Goal: Information Seeking & Learning: Learn about a topic

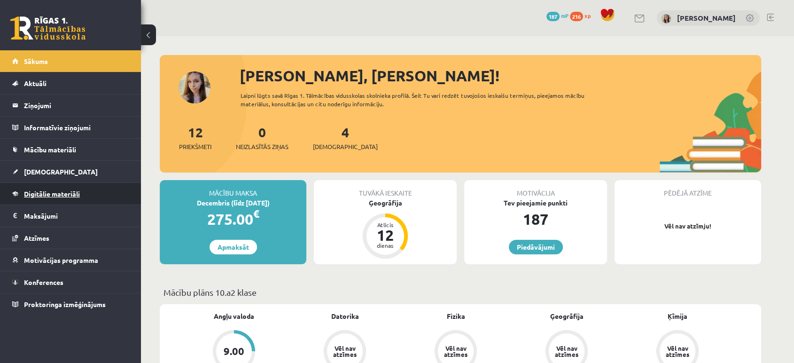
click at [53, 192] on span "Digitālie materiāli" at bounding box center [52, 193] width 56 height 8
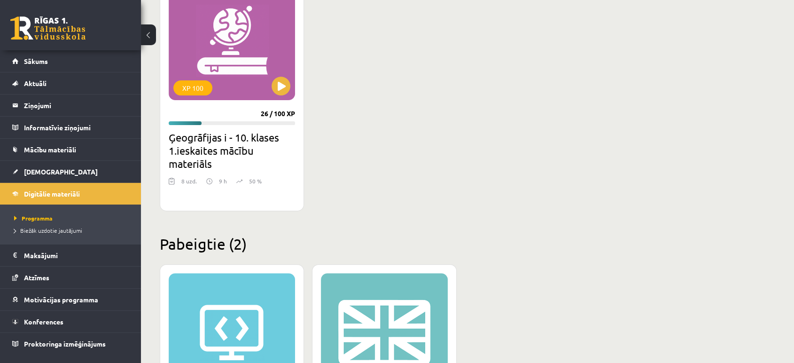
scroll to position [278, 0]
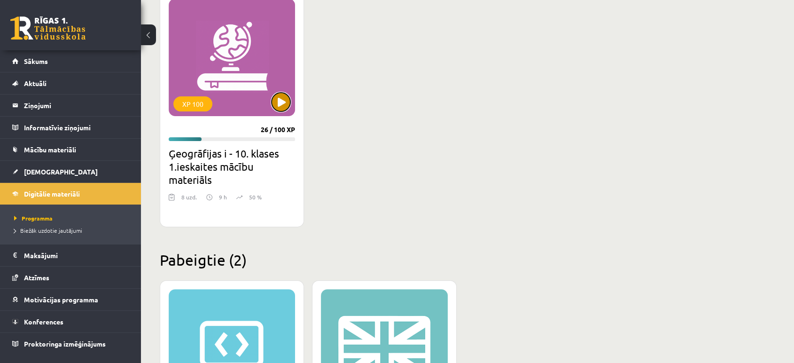
click at [280, 97] on button at bounding box center [281, 102] width 19 height 19
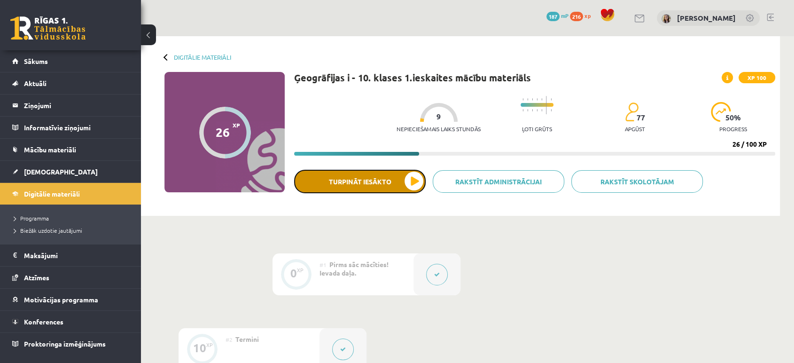
click at [361, 184] on button "Turpināt iesākto" at bounding box center [360, 181] width 132 height 23
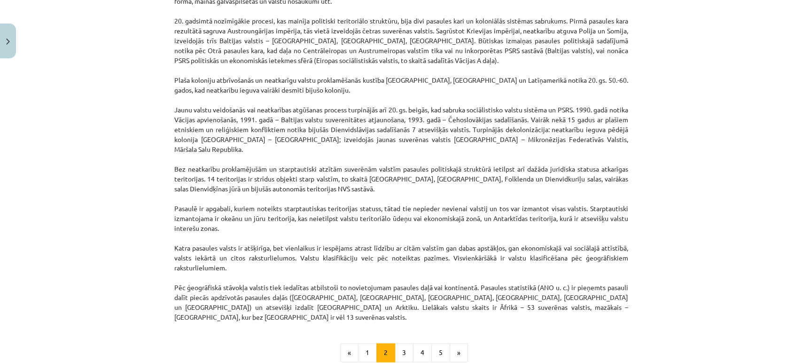
scroll to position [785, 0]
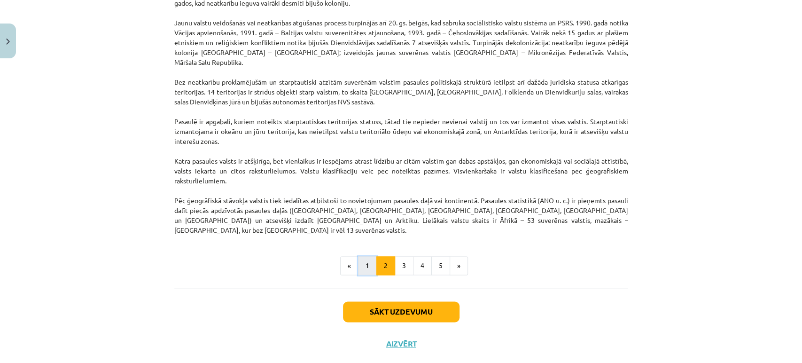
click at [371, 256] on button "1" at bounding box center [367, 265] width 19 height 19
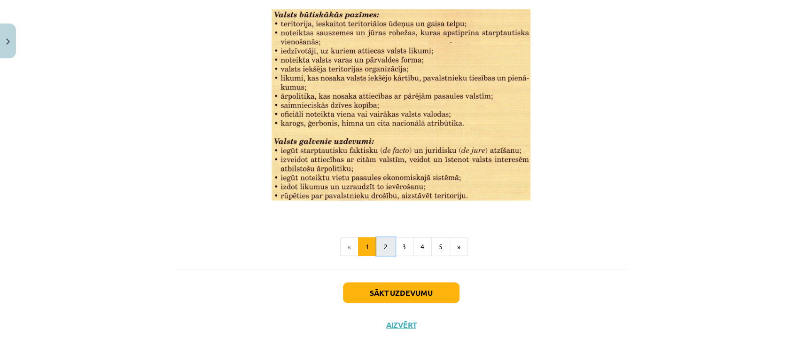
click at [384, 248] on button "2" at bounding box center [385, 246] width 19 height 19
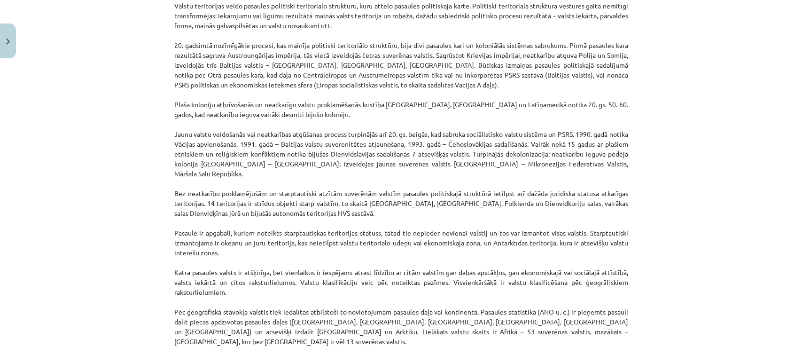
scroll to position [724, 0]
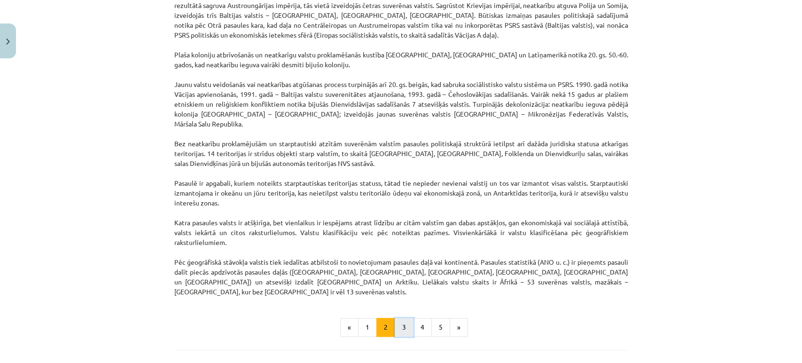
click at [401, 318] on button "3" at bounding box center [404, 327] width 19 height 19
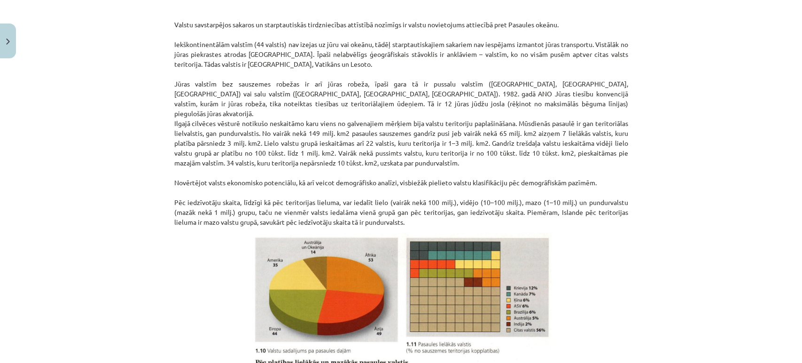
click at [251, 186] on p "Valstu savstarpējos sakaros un starptautiskās tirdzniecības attīstībā nozīmīgs …" at bounding box center [401, 113] width 454 height 227
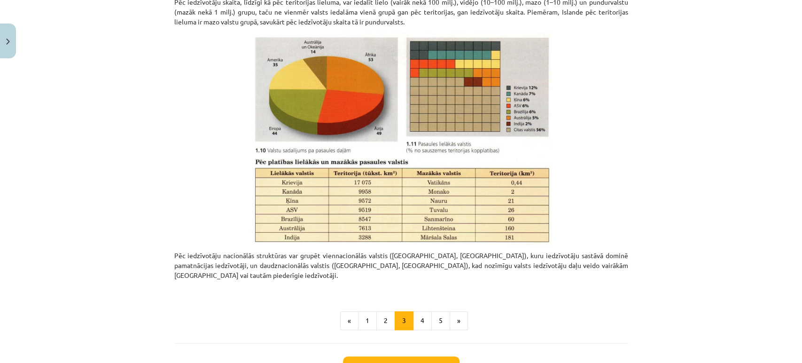
scroll to position [366, 0]
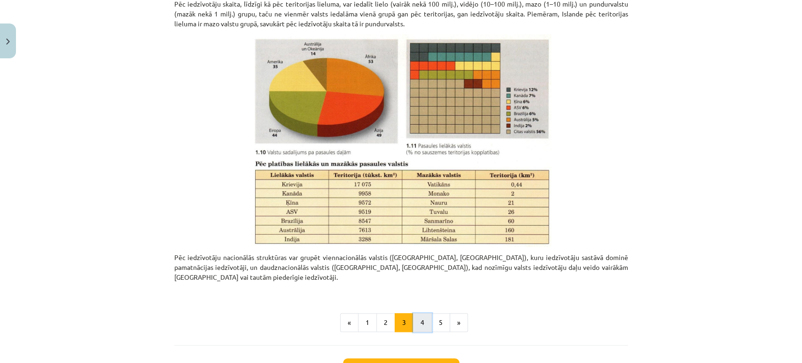
click at [422, 313] on button "4" at bounding box center [422, 322] width 19 height 19
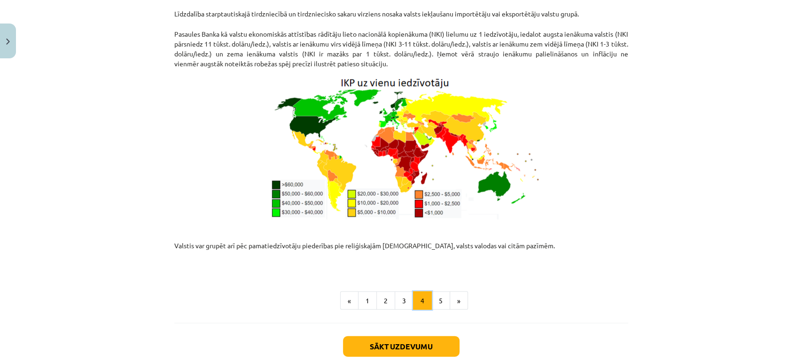
scroll to position [1172, 0]
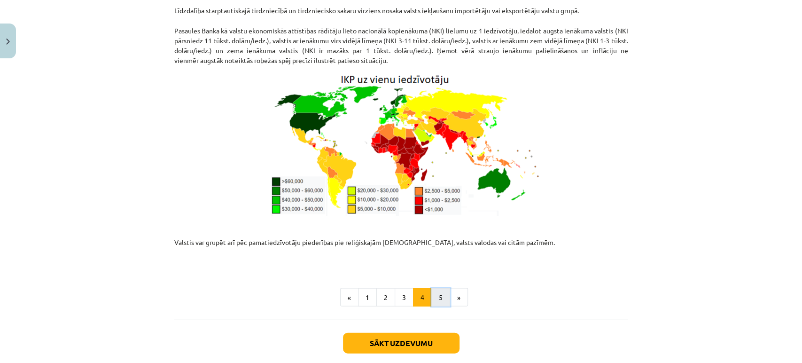
click at [436, 288] on button "5" at bounding box center [440, 297] width 19 height 19
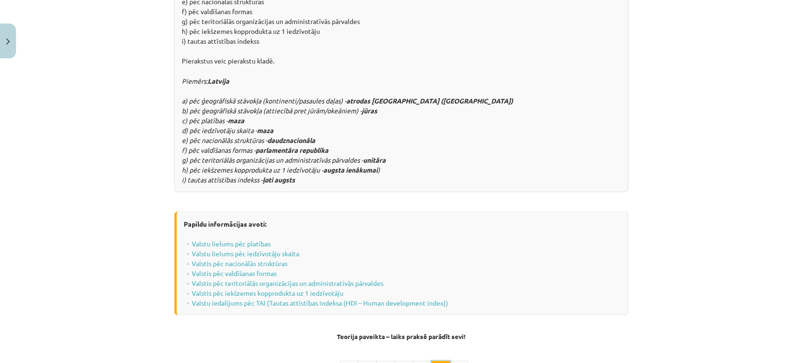
scroll to position [1120, 0]
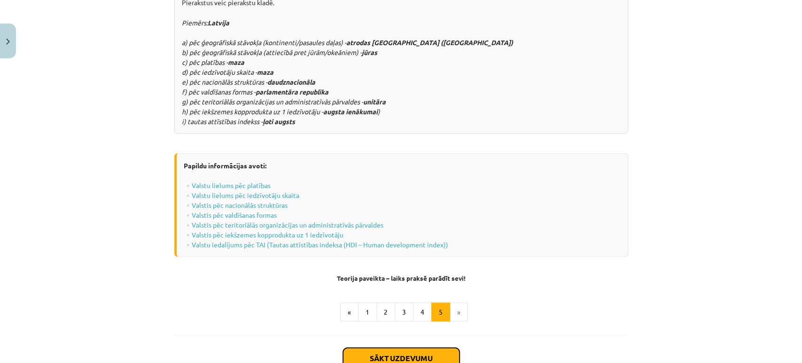
click at [442, 347] on button "Sākt uzdevumu" at bounding box center [401, 357] width 117 height 21
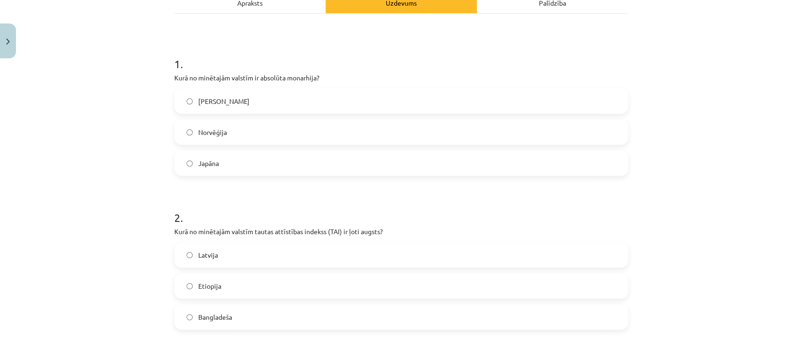
scroll to position [0, 0]
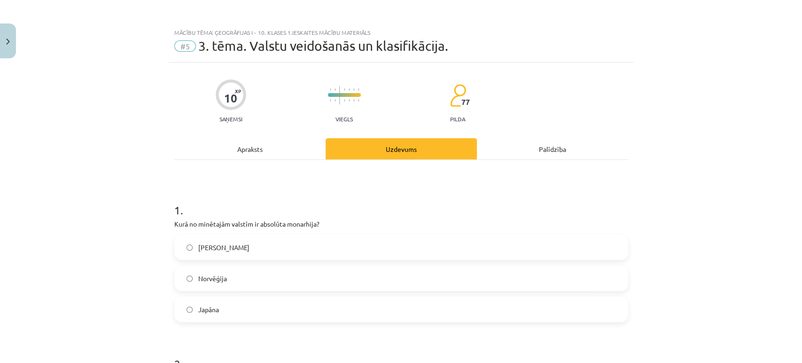
click at [285, 154] on div "Apraksts" at bounding box center [249, 148] width 151 height 21
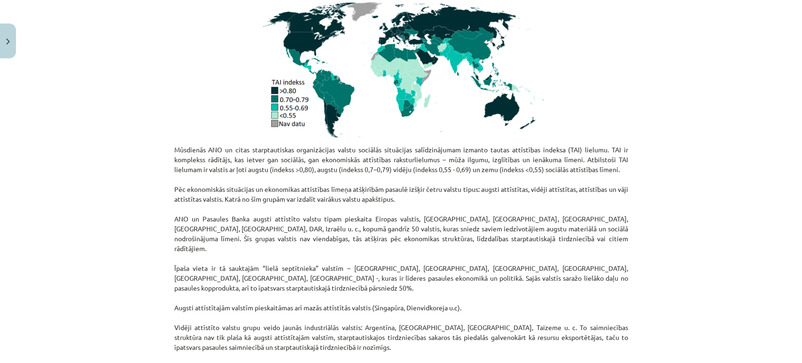
scroll to position [140, 0]
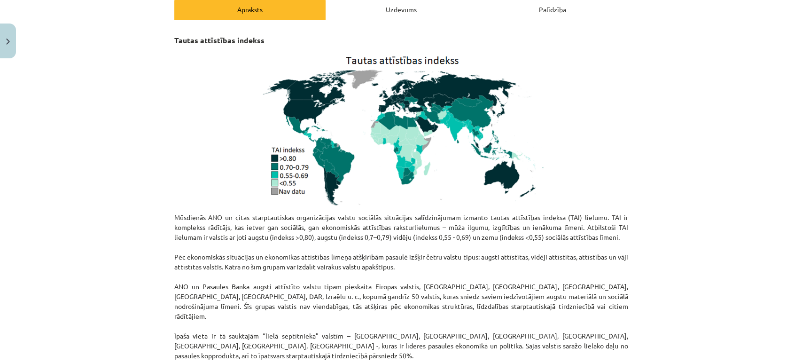
click at [407, 17] on div "Uzdevums" at bounding box center [401, 9] width 151 height 21
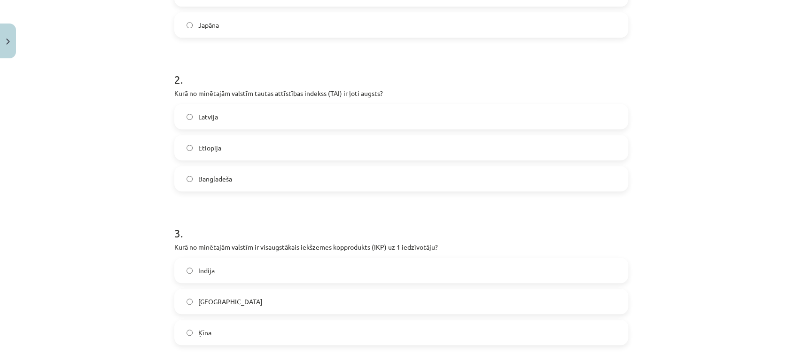
scroll to position [0, 0]
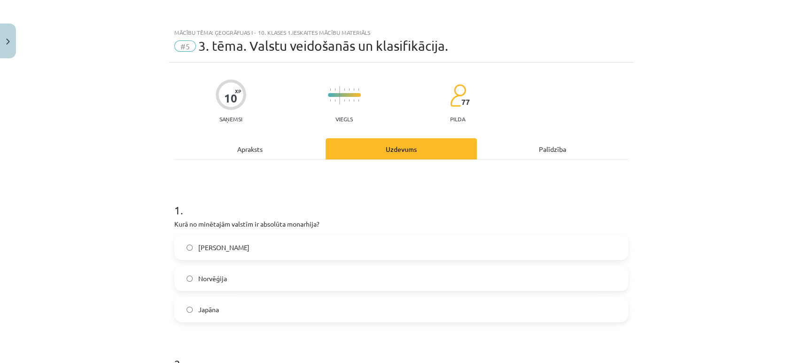
click at [231, 155] on div "Apraksts" at bounding box center [249, 148] width 151 height 21
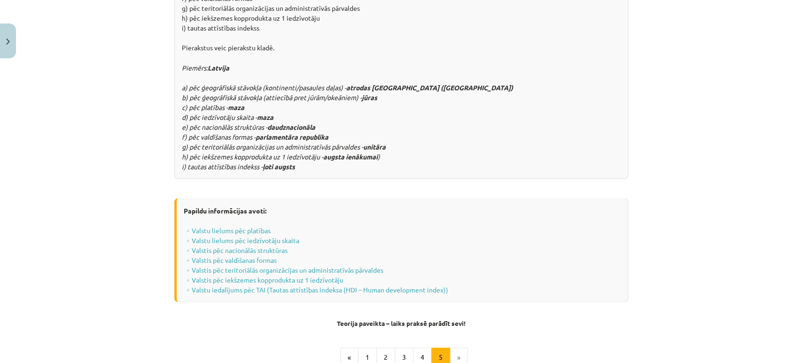
scroll to position [1204, 0]
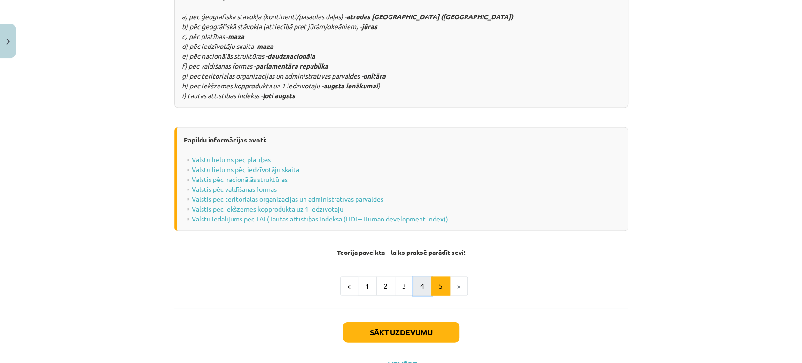
click at [416, 277] on button "4" at bounding box center [422, 286] width 19 height 19
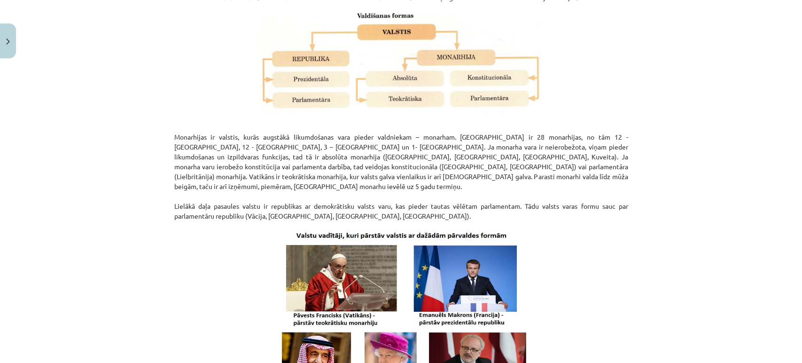
scroll to position [0, 0]
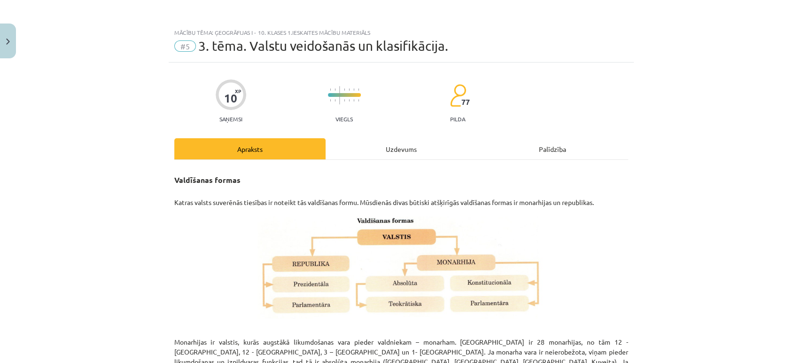
click at [376, 145] on div "Uzdevums" at bounding box center [401, 148] width 151 height 21
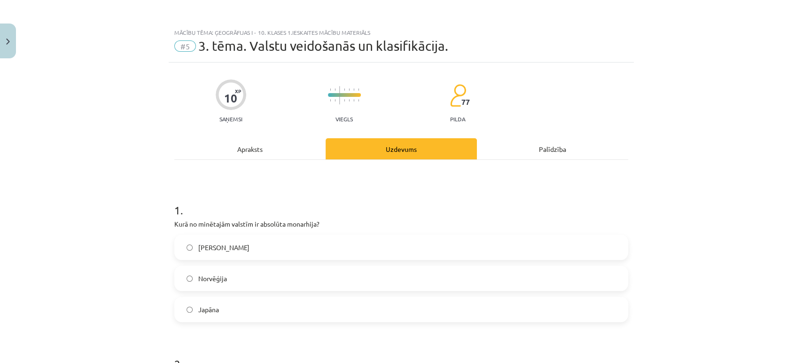
click at [222, 139] on div "Apraksts" at bounding box center [249, 148] width 151 height 21
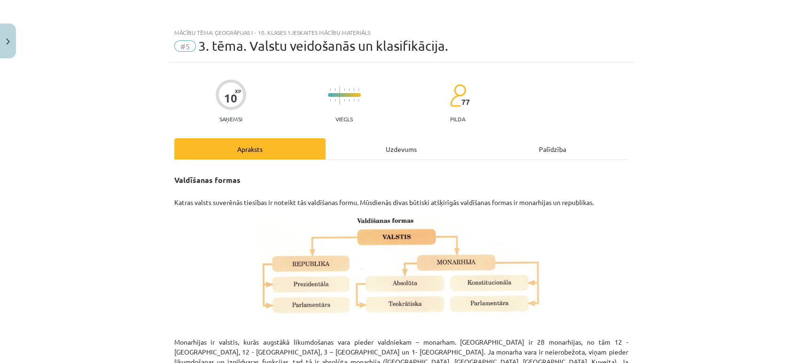
click at [386, 156] on div "Uzdevums" at bounding box center [401, 148] width 151 height 21
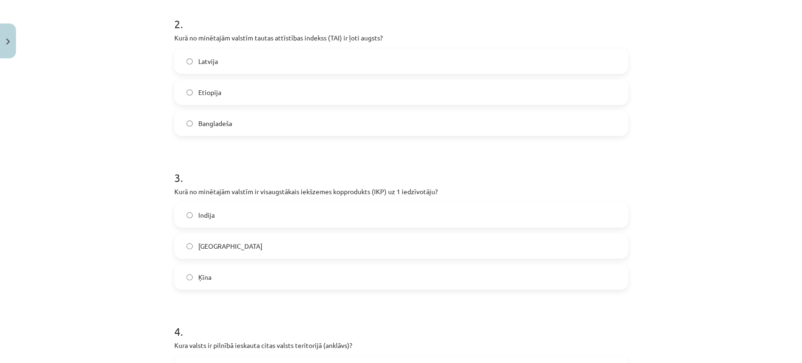
scroll to position [340, 0]
click at [181, 249] on label "[GEOGRAPHIC_DATA]" at bounding box center [401, 245] width 452 height 23
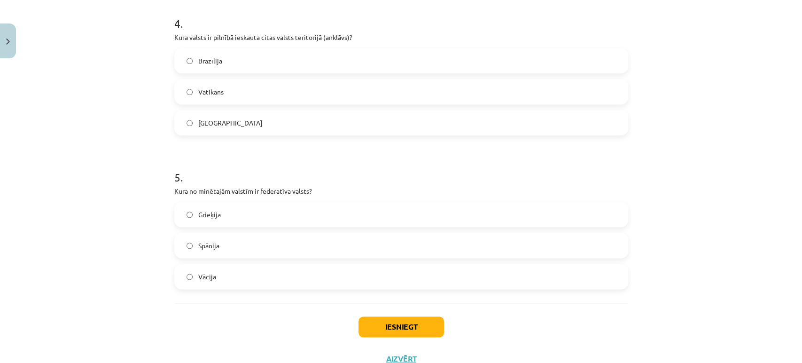
scroll to position [682, 0]
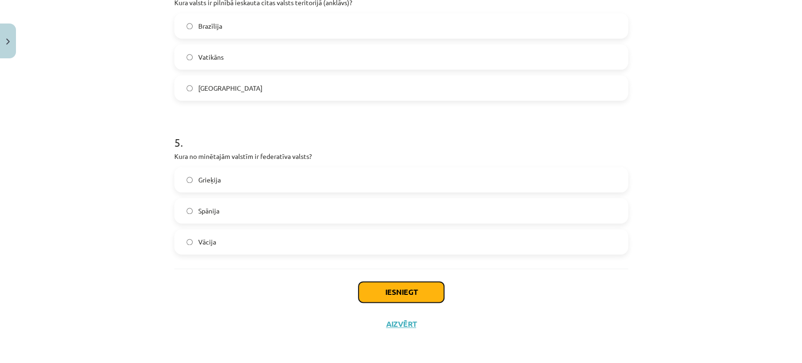
click at [375, 288] on button "Iesniegt" at bounding box center [401, 291] width 86 height 21
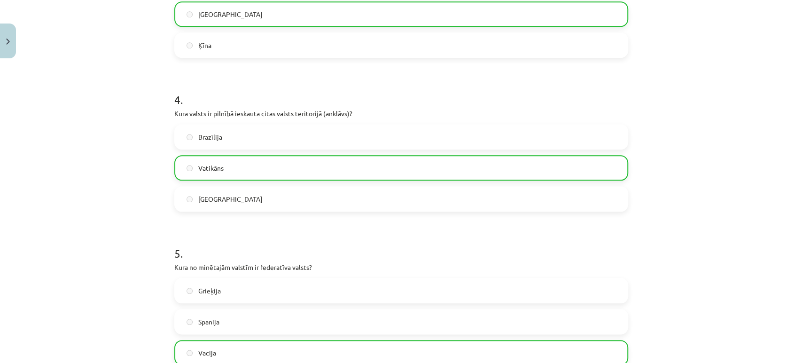
scroll to position [712, 0]
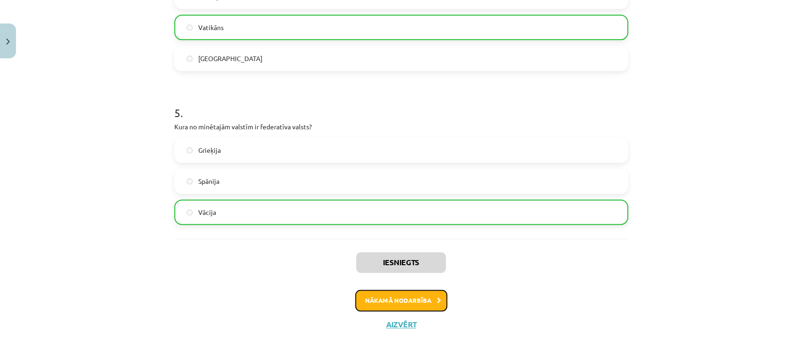
click at [403, 307] on button "Nākamā nodarbība" at bounding box center [401, 300] width 92 height 22
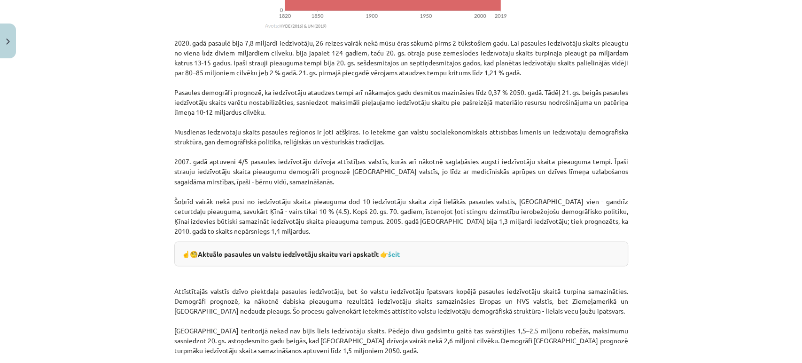
scroll to position [1045, 0]
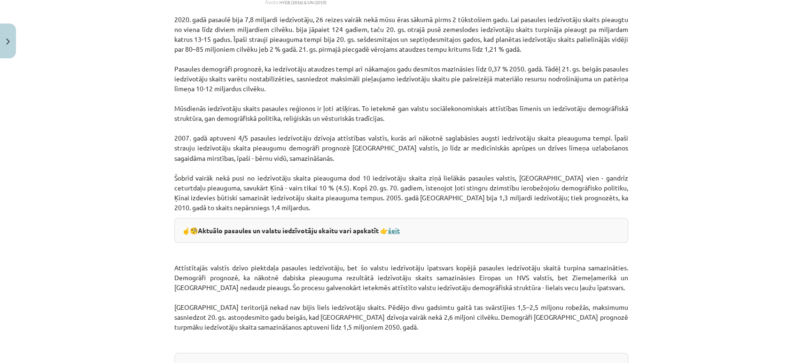
click at [395, 230] on link "šeit" at bounding box center [394, 230] width 12 height 8
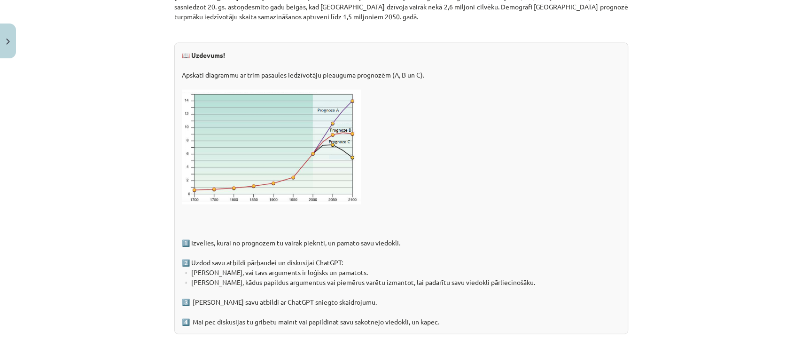
scroll to position [1376, 0]
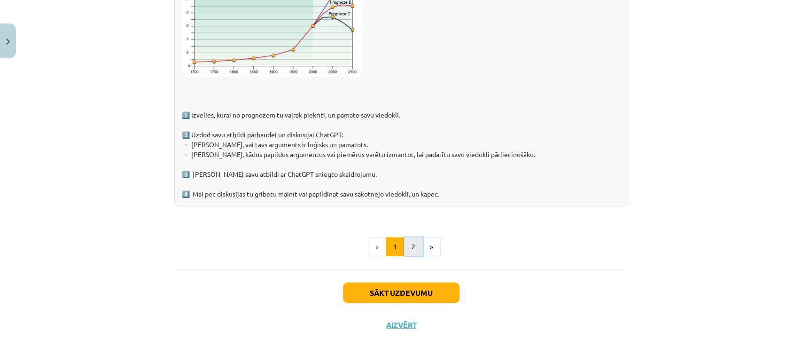
click at [407, 244] on button "2" at bounding box center [413, 246] width 19 height 19
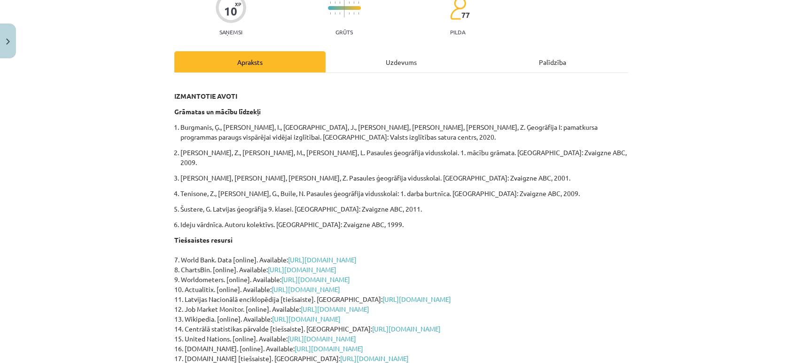
scroll to position [49, 0]
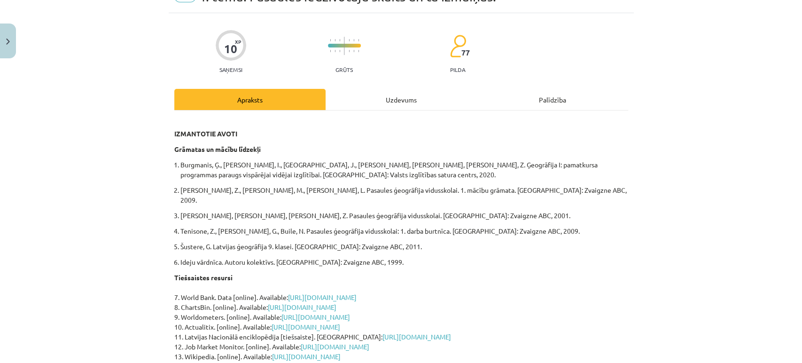
click at [386, 104] on div "Uzdevums" at bounding box center [401, 99] width 151 height 21
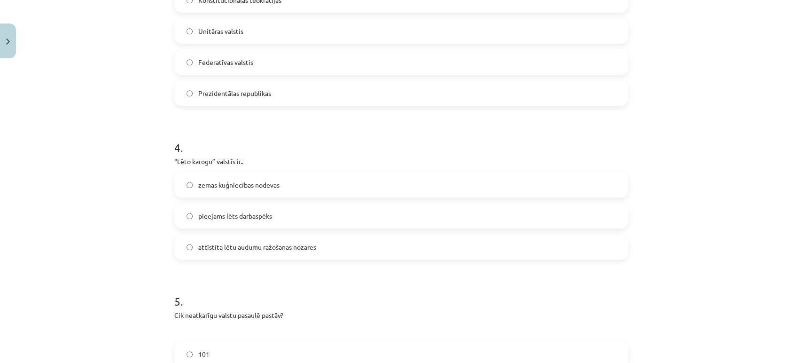
scroll to position [648, 0]
click at [186, 187] on label "zemas kuģniecības nodevas" at bounding box center [401, 183] width 452 height 23
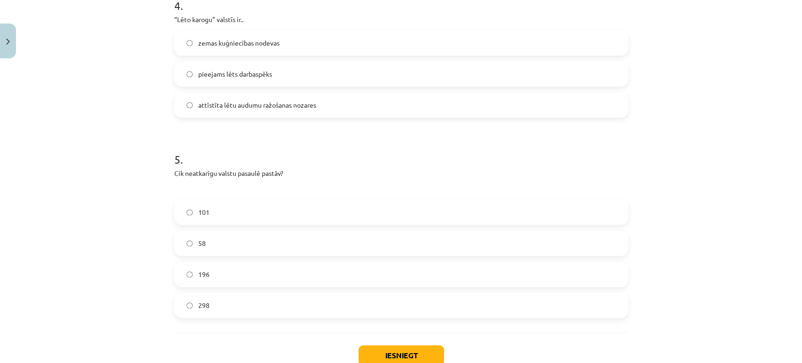
scroll to position [853, 0]
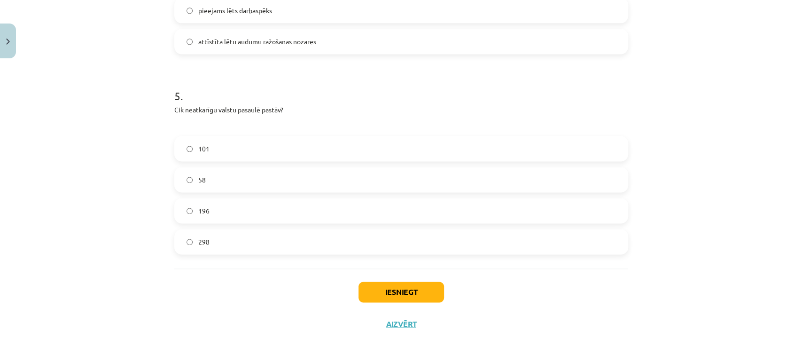
click at [180, 212] on label "196" at bounding box center [401, 210] width 452 height 23
click at [368, 296] on button "Iesniegt" at bounding box center [401, 291] width 86 height 21
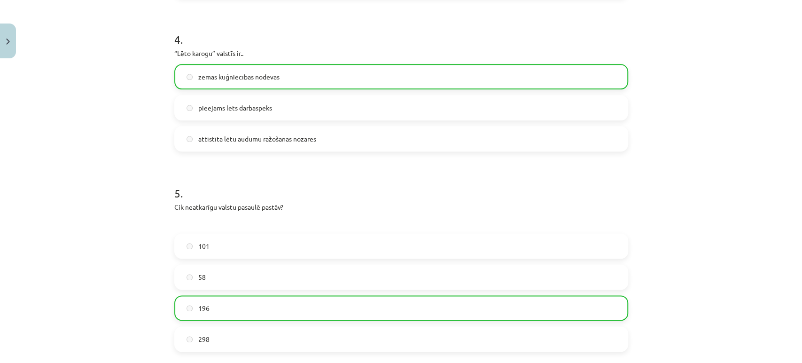
scroll to position [882, 0]
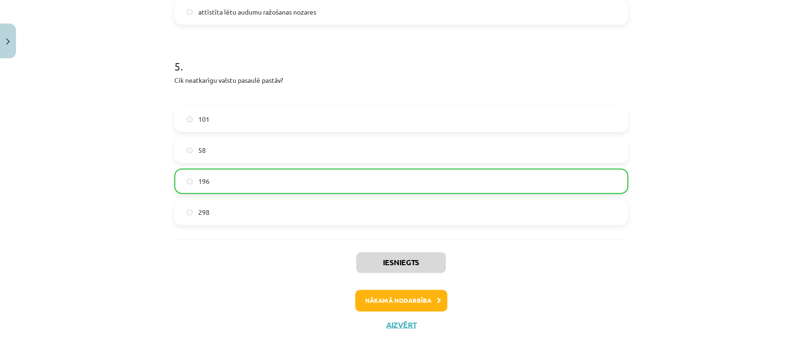
click at [405, 311] on div "Iesniegts Nākamā nodarbība Aizvērt" at bounding box center [401, 287] width 454 height 96
click at [402, 301] on button "Nākamā nodarbība" at bounding box center [401, 300] width 92 height 22
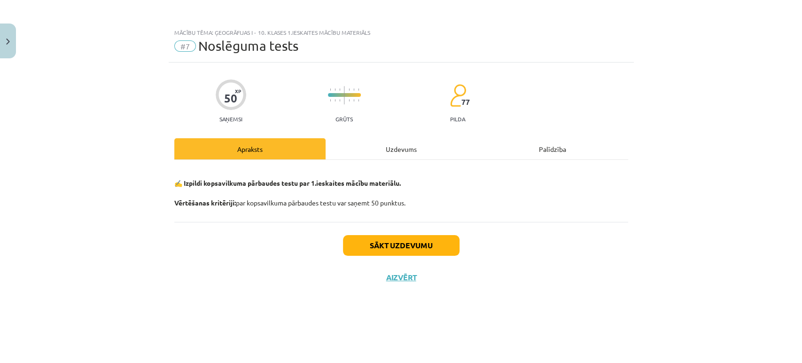
scroll to position [0, 0]
click at [377, 146] on div "Uzdevums" at bounding box center [401, 148] width 151 height 21
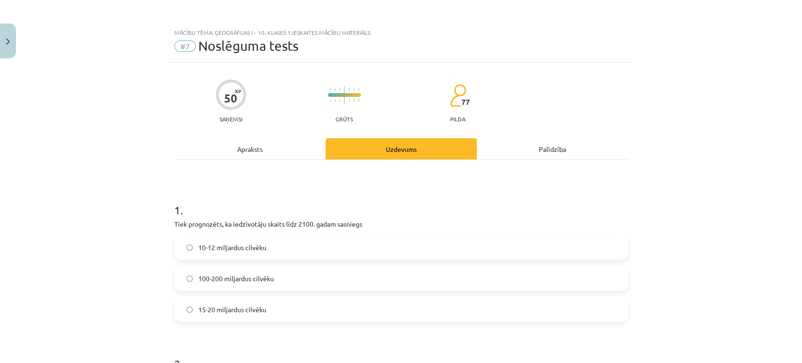
click at [255, 153] on div "Apraksts" at bounding box center [249, 148] width 151 height 21
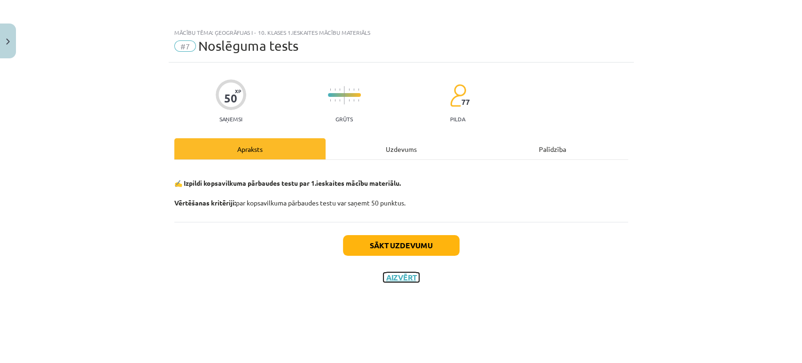
click at [388, 277] on button "Aizvērt" at bounding box center [401, 277] width 36 height 9
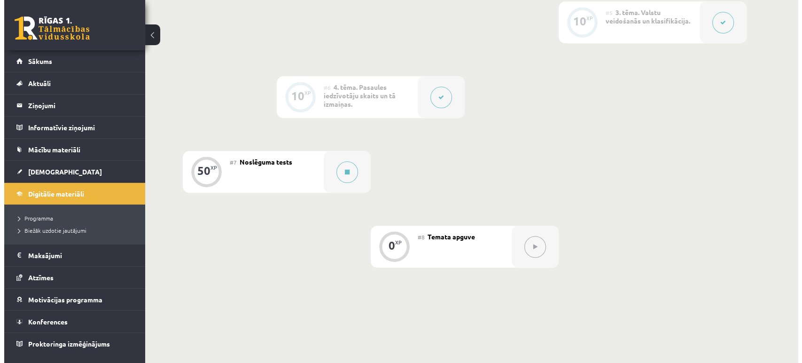
scroll to position [525, 0]
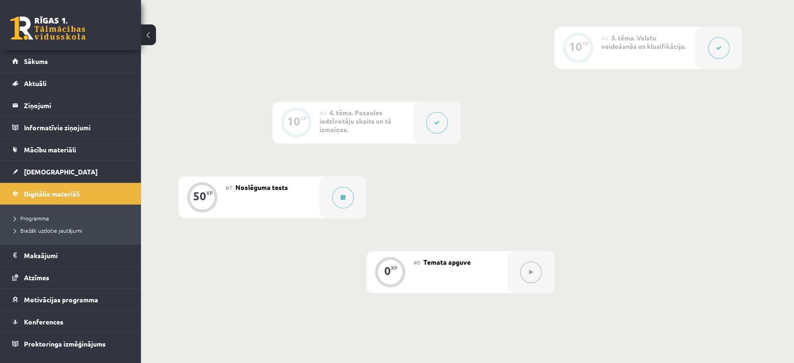
click at [444, 121] on button at bounding box center [437, 123] width 22 height 22
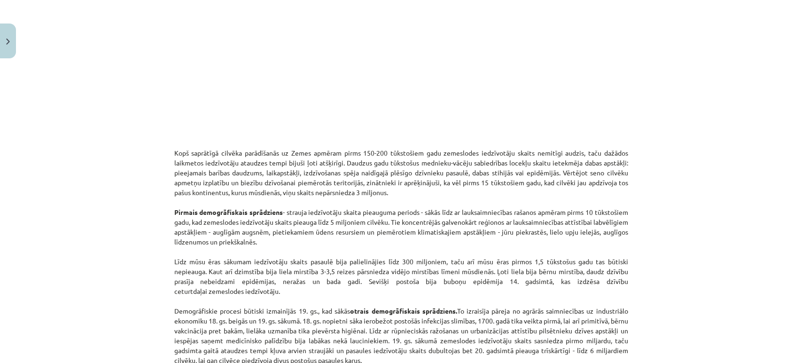
scroll to position [487, 0]
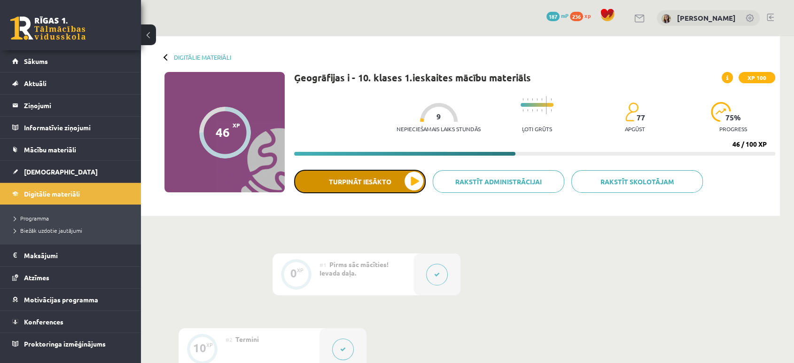
click at [371, 188] on button "Turpināt iesākto" at bounding box center [360, 181] width 132 height 23
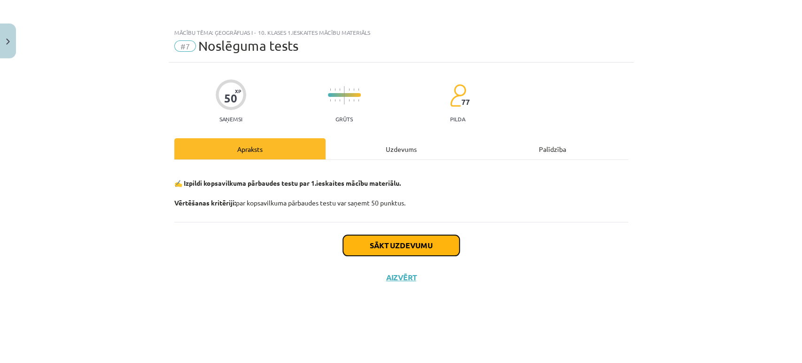
click at [426, 239] on button "Sākt uzdevumu" at bounding box center [401, 245] width 117 height 21
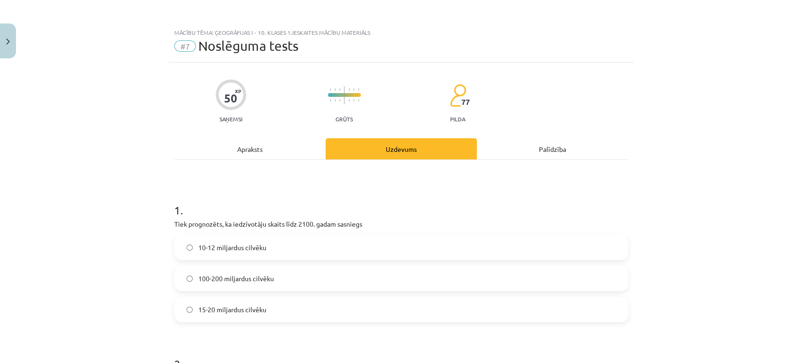
click at [348, 221] on p "Tiek prognozēts, ka iedzīvotāju skaits līdz 2100. gadam sasniegs" at bounding box center [401, 224] width 454 height 10
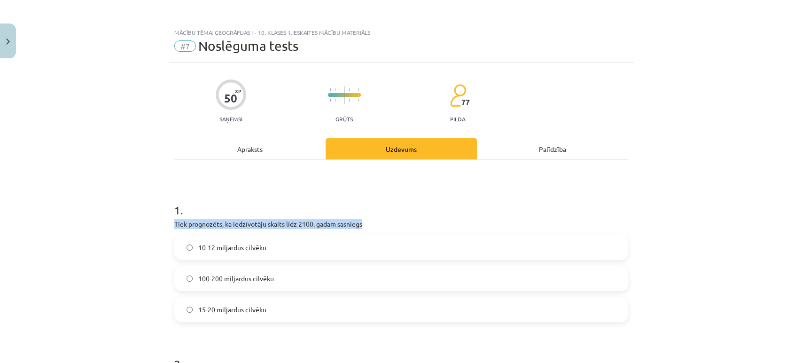
click at [348, 221] on p "Tiek prognozēts, ka iedzīvotāju skaits līdz 2100. gadam sasniegs" at bounding box center [401, 224] width 454 height 10
copy div "Tiek prognozēts, ka iedzīvotāju skaits līdz 2100. gadam sasniegs"
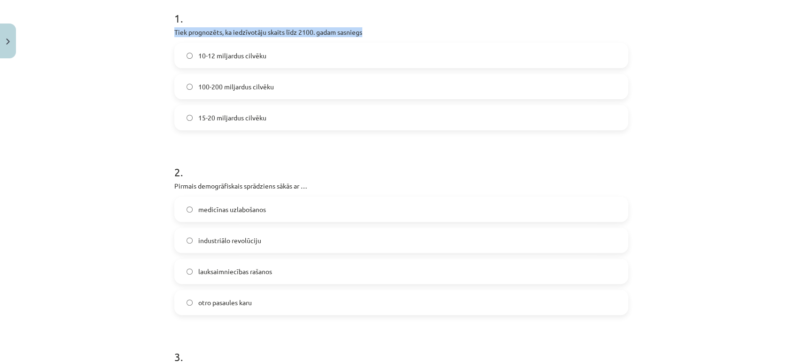
scroll to position [209, 0]
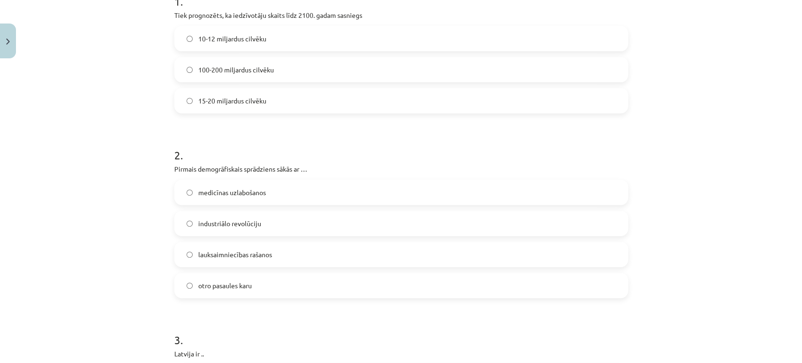
click at [148, 219] on div "Mācību tēma: Ģeogrāfijas i - 10. klases 1.ieskaites mācību materiāls #7 Noslēgu…" at bounding box center [401, 181] width 802 height 363
click at [187, 257] on label "lauksaimniecības rašanos" at bounding box center [401, 253] width 452 height 23
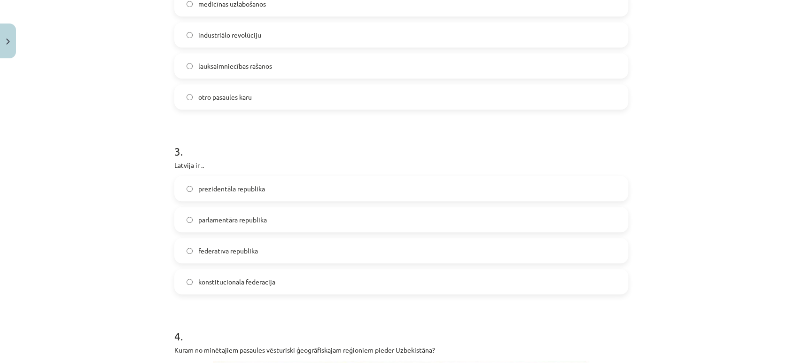
scroll to position [417, 0]
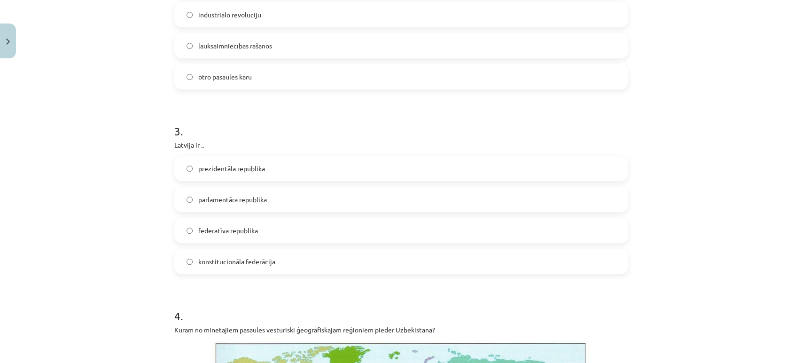
click at [181, 199] on label "parlamentāra republika" at bounding box center [401, 198] width 452 height 23
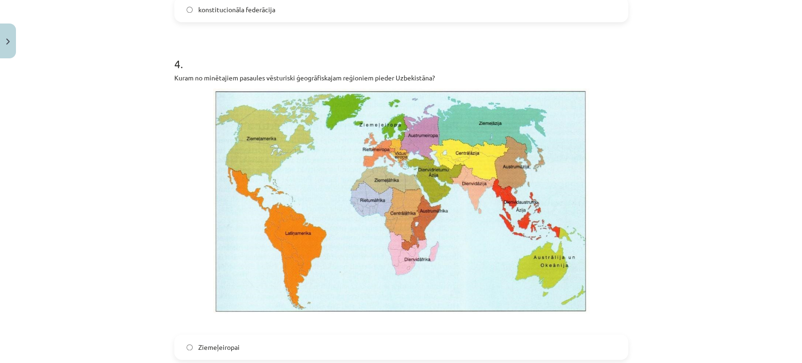
scroll to position [696, 0]
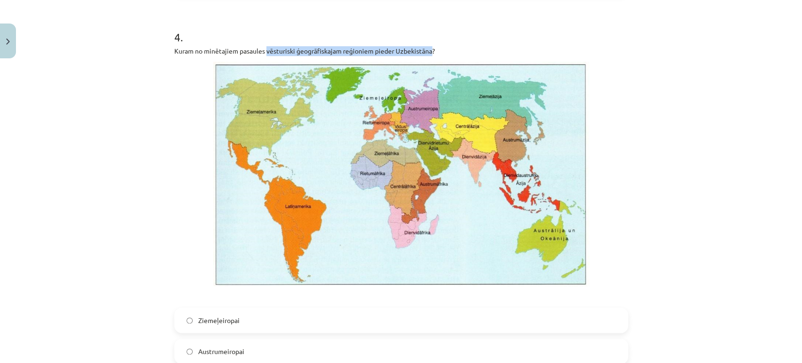
drag, startPoint x: 263, startPoint y: 50, endPoint x: 429, endPoint y: 50, distance: 165.4
click at [429, 50] on p "Kuram no minētajiem pasaules vēsturiski ģeogrāfiskajam reģioniem pieder Uzbekis…" at bounding box center [401, 51] width 454 height 10
copy p "vēsturiski ģeogrāfiskajam reģioniem pieder Uzbekistāna"
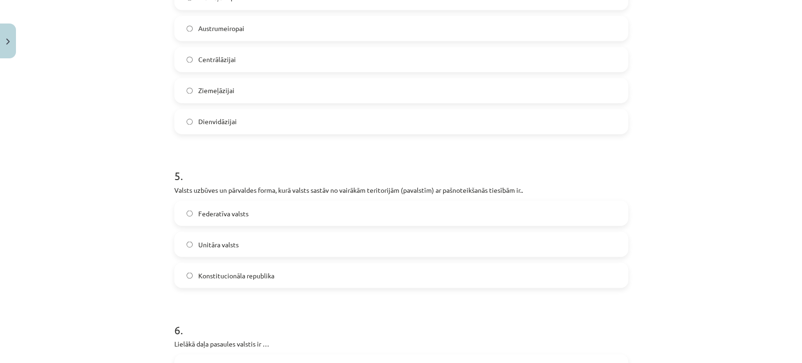
scroll to position [1044, 0]
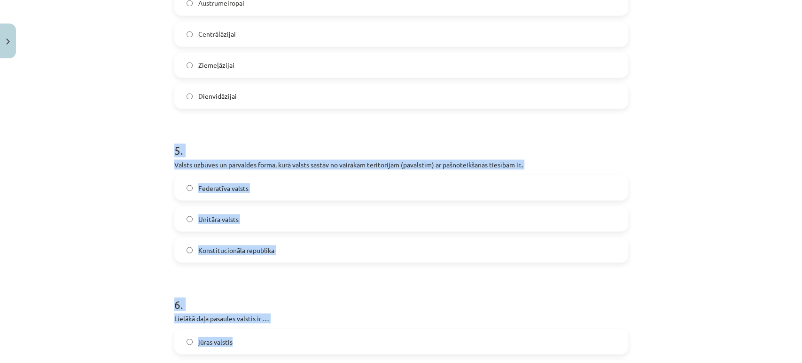
drag, startPoint x: 146, startPoint y: 136, endPoint x: 538, endPoint y: 345, distance: 444.2
click at [538, 345] on div "Mācību tēma: Ģeogrāfijas i - 10. klases 1.ieskaites mācību materiāls #7 Noslēgu…" at bounding box center [401, 181] width 802 height 363
click at [737, 289] on div "Mācību tēma: Ģeogrāfijas i - 10. klases 1.ieskaites mācību materiāls #7 Noslēgu…" at bounding box center [401, 181] width 802 height 363
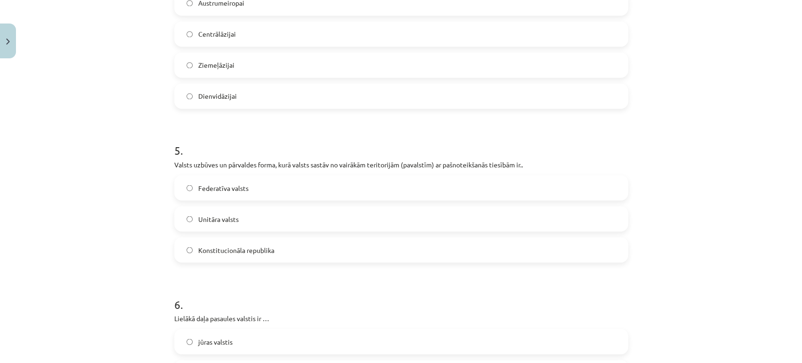
click at [468, 166] on p "Valsts uzbūves un pārvaldes forma, kurā valsts sastāv no vairākām teritorijām (…" at bounding box center [401, 164] width 454 height 10
click at [467, 166] on p "Valsts uzbūves un pārvaldes forma, kurā valsts sastāv no vairākām teritorijām (…" at bounding box center [401, 164] width 454 height 10
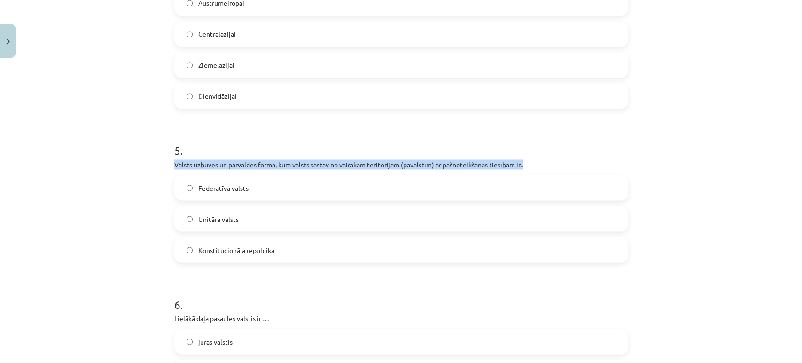
click at [467, 166] on p "Valsts uzbūves un pārvaldes forma, kurā valsts sastāv no vairākām teritorijām (…" at bounding box center [401, 164] width 454 height 10
copy div "Valsts uzbūves un pārvaldes forma, kurā valsts sastāv no vairākām teritorijām (…"
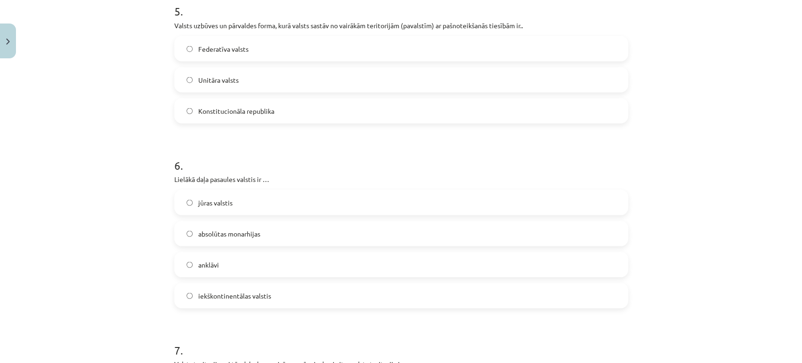
click at [128, 164] on div "Mācību tēma: Ģeogrāfijas i - 10. klases 1.ieskaites mācību materiāls #7 Noslēgu…" at bounding box center [401, 181] width 802 height 363
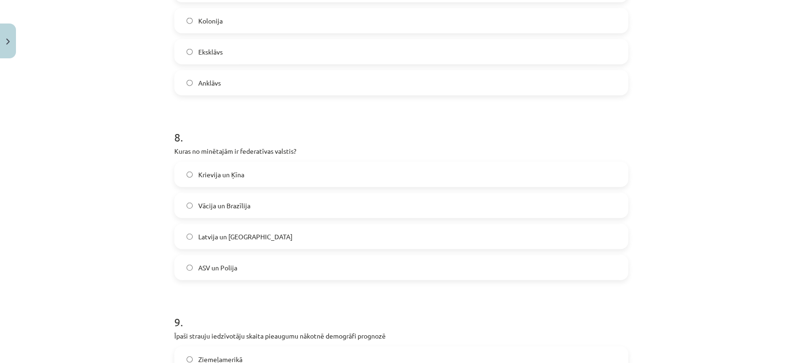
scroll to position [1601, 0]
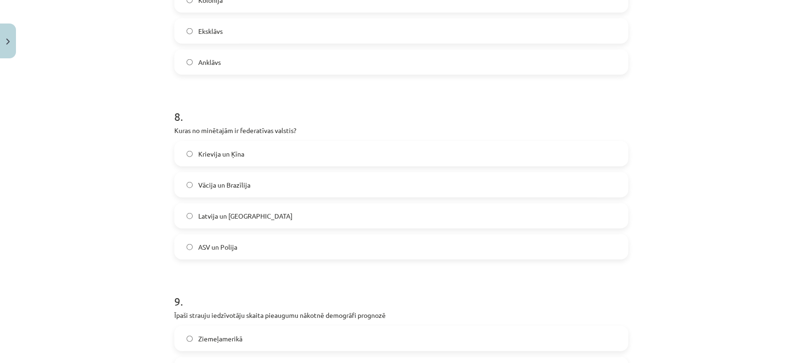
click at [183, 188] on label "Vācija un Brazīlija" at bounding box center [401, 184] width 452 height 23
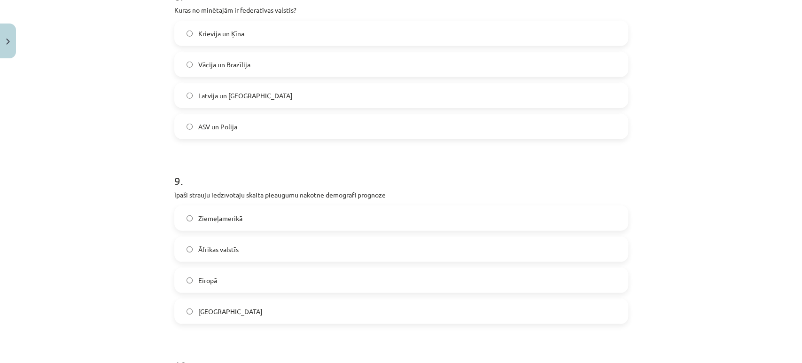
scroll to position [1740, 0]
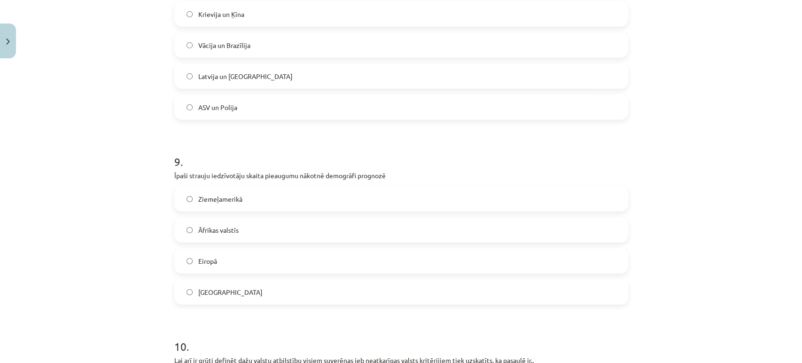
click at [179, 229] on label "Āfrikas valstīs" at bounding box center [401, 229] width 452 height 23
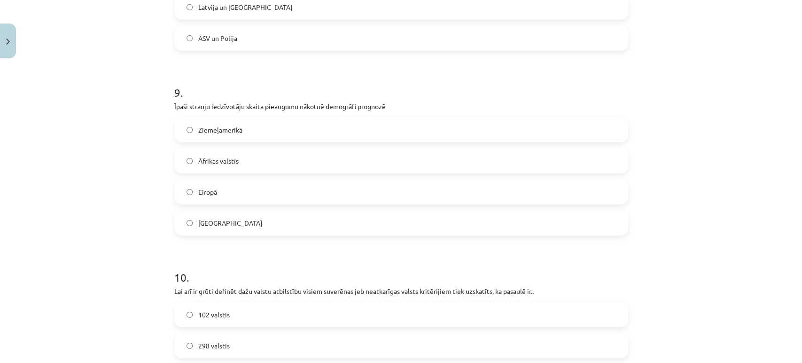
scroll to position [1949, 0]
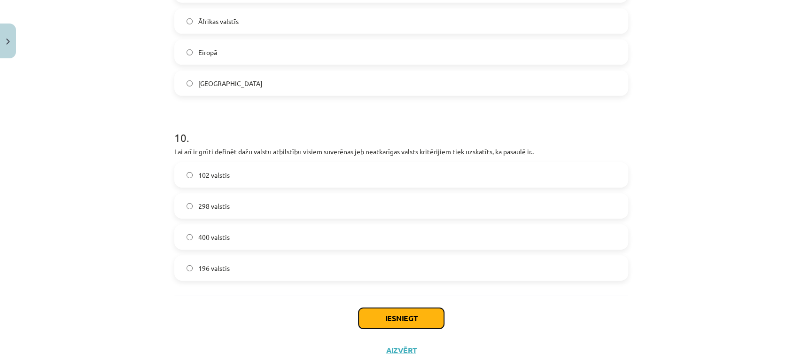
click at [388, 321] on button "Iesniegt" at bounding box center [401, 318] width 86 height 21
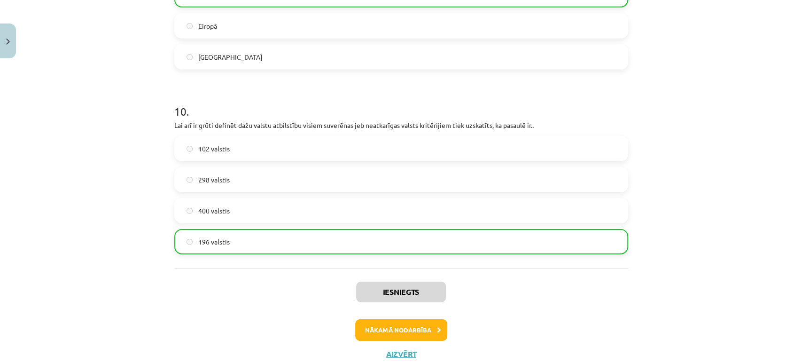
scroll to position [2005, 0]
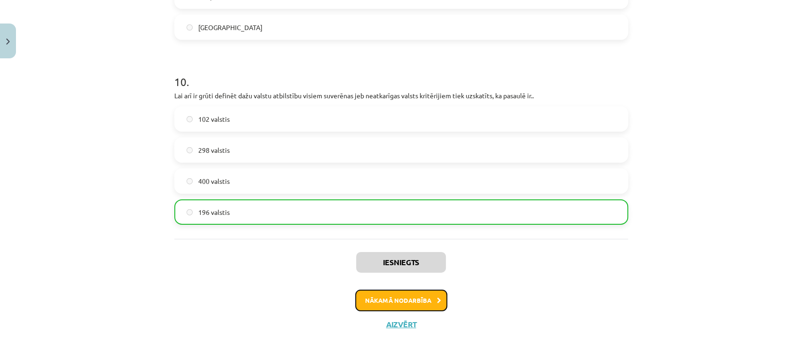
click at [413, 303] on button "Nākamā nodarbība" at bounding box center [401, 300] width 92 height 22
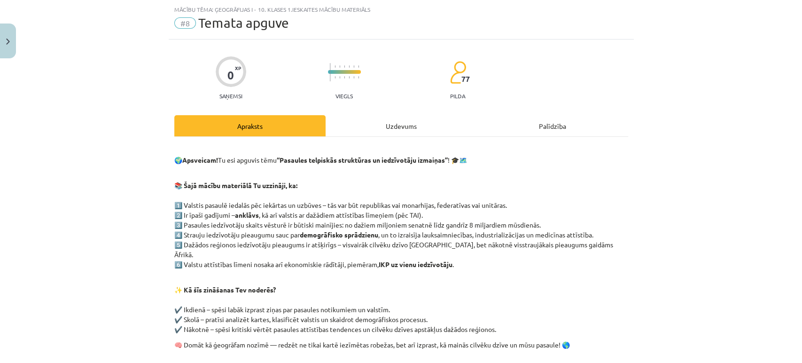
scroll to position [139, 0]
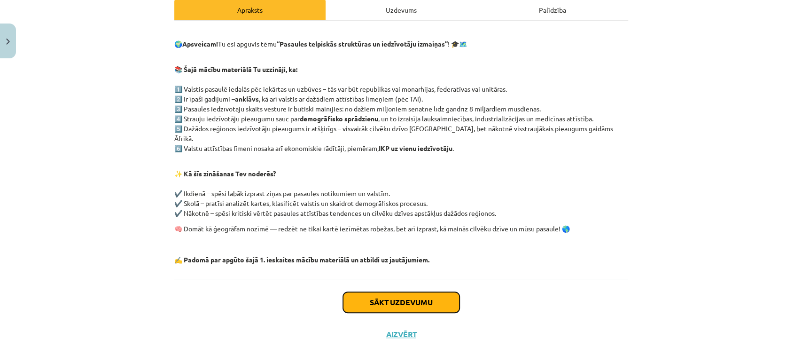
click at [372, 292] on button "Sākt uzdevumu" at bounding box center [401, 302] width 117 height 21
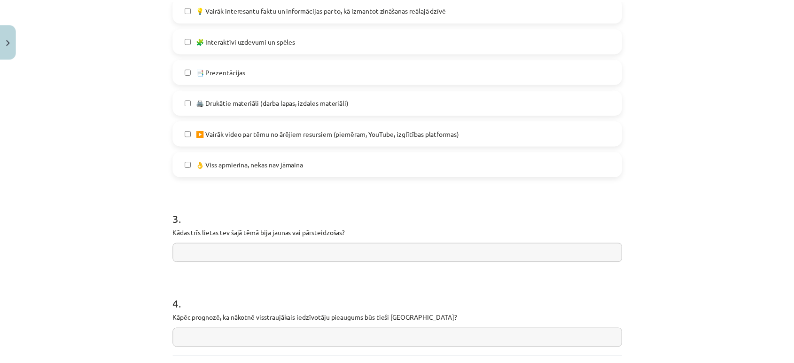
scroll to position [719, 0]
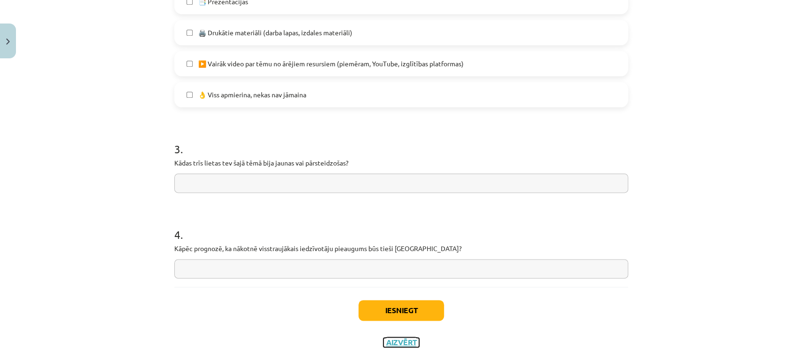
click at [390, 343] on button "Aizvērt" at bounding box center [401, 341] width 36 height 9
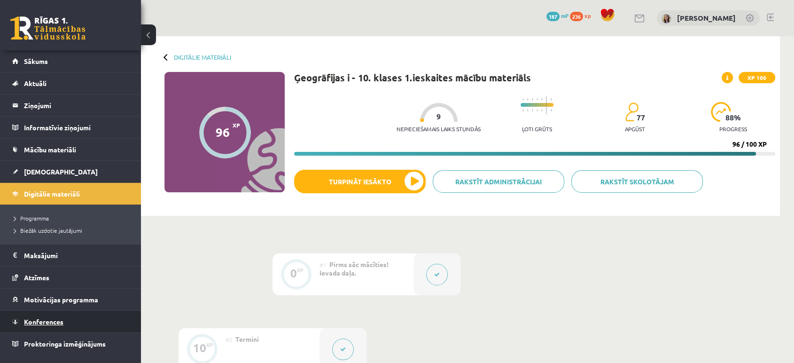
click at [46, 316] on link "Konferences" at bounding box center [70, 322] width 117 height 22
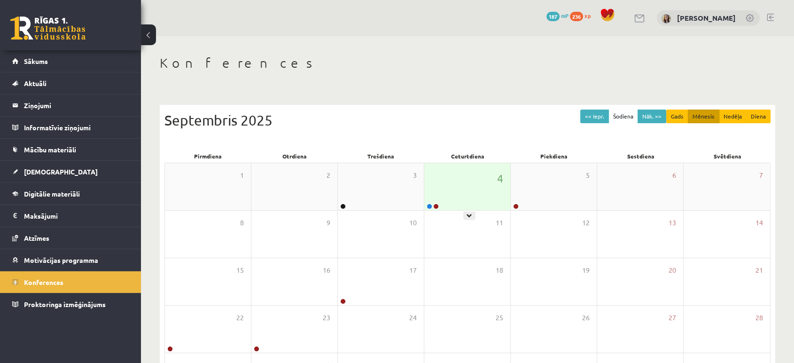
click at [481, 189] on div "4" at bounding box center [467, 186] width 86 height 47
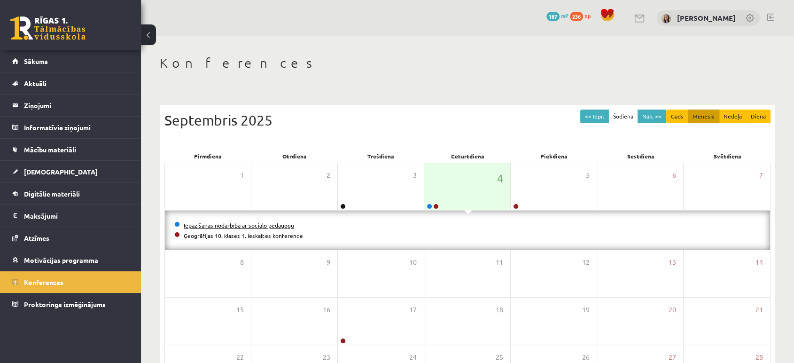
click at [271, 222] on link "Iepazīšanās nodarbība ar sociālo pedagogu" at bounding box center [239, 225] width 110 height 8
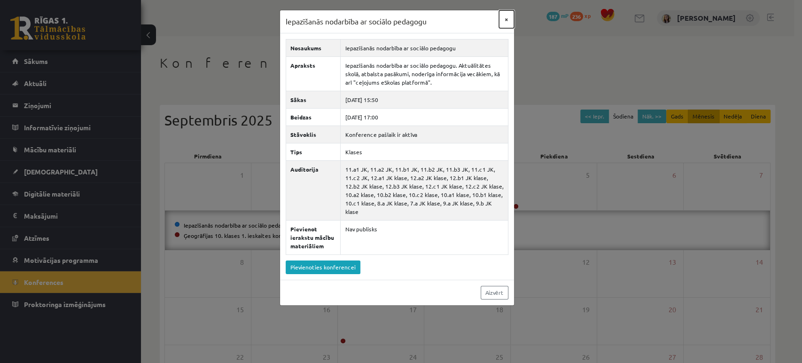
click at [505, 22] on button "×" at bounding box center [506, 19] width 15 height 18
